Goal: Information Seeking & Learning: Learn about a topic

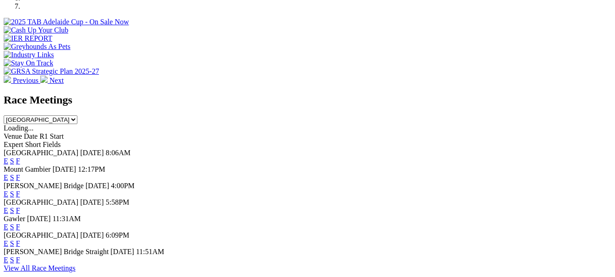
scroll to position [321, 0]
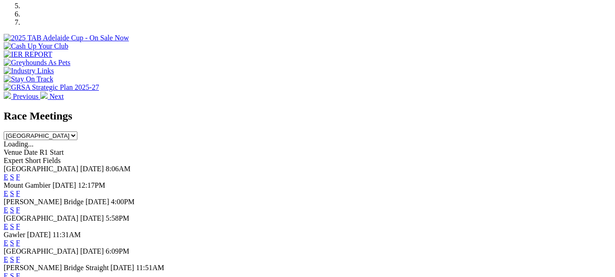
click at [20, 173] on link "F" at bounding box center [18, 177] width 4 height 8
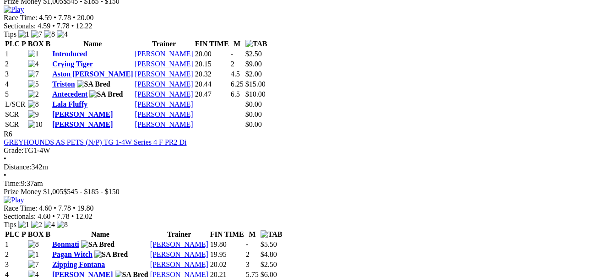
scroll to position [1283, 0]
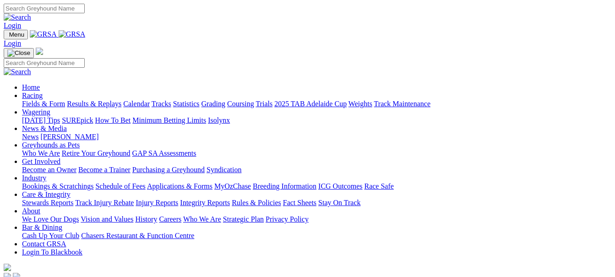
scroll to position [321, 0]
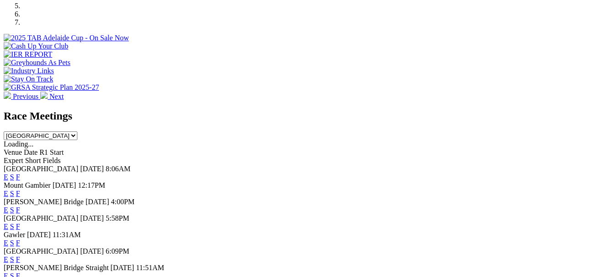
click at [20, 206] on link "F" at bounding box center [18, 210] width 4 height 8
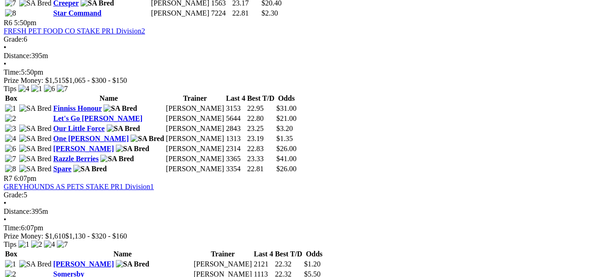
scroll to position [1191, 0]
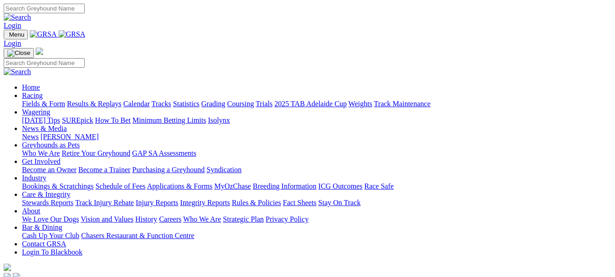
scroll to position [321, 0]
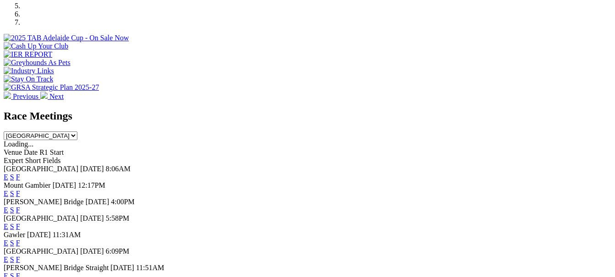
click at [20, 239] on link "F" at bounding box center [18, 243] width 4 height 8
